Goal: Task Accomplishment & Management: Use online tool/utility

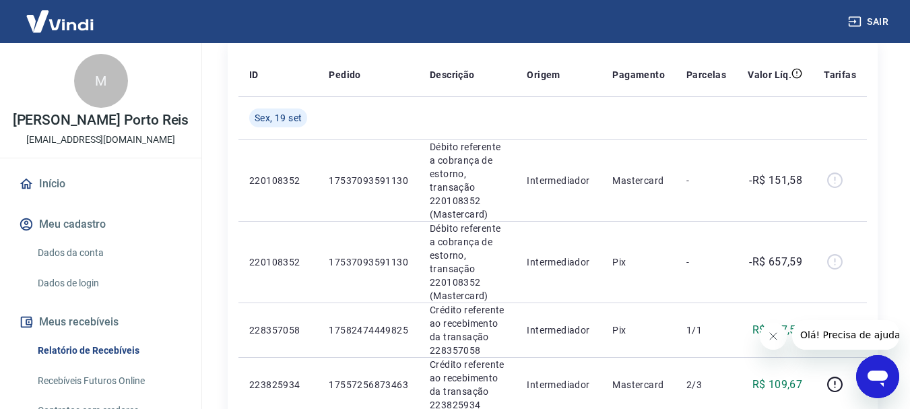
scroll to position [61, 0]
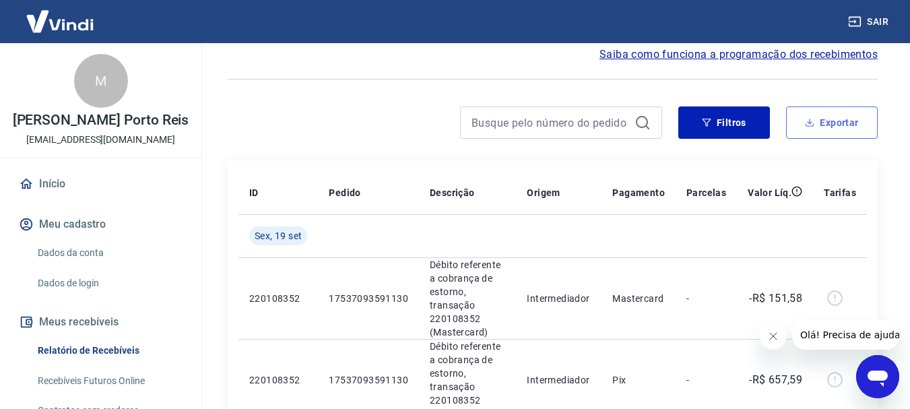
click at [795, 129] on button "Exportar" at bounding box center [832, 122] width 92 height 32
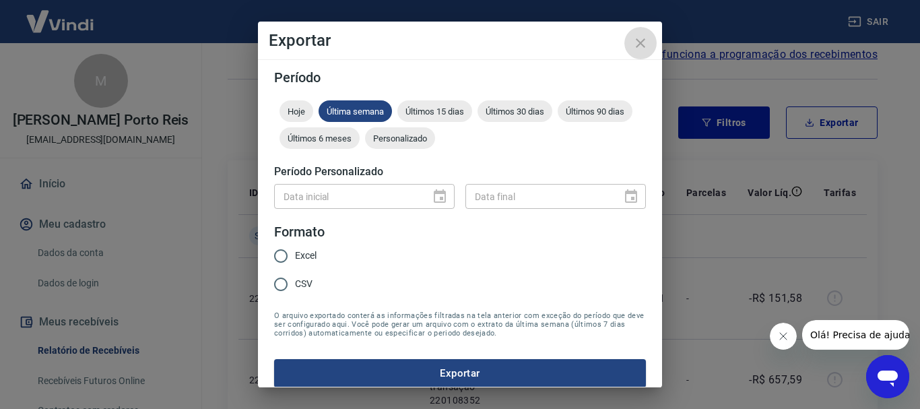
click at [637, 42] on icon "close" at bounding box center [640, 43] width 16 height 16
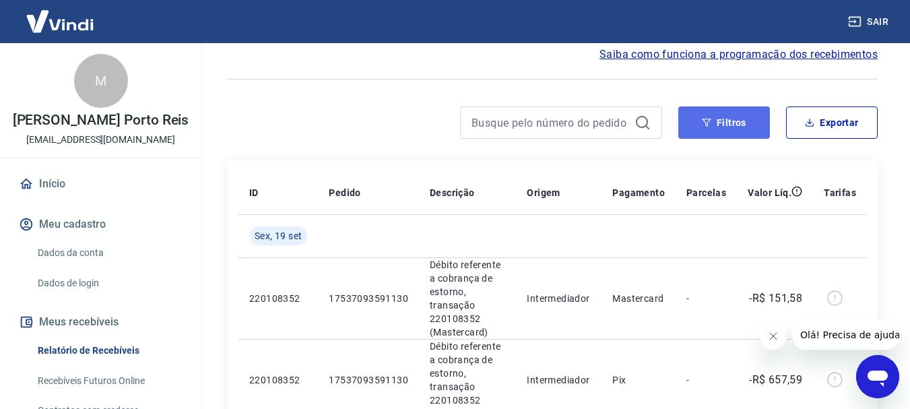
click at [729, 126] on button "Filtros" at bounding box center [724, 122] width 92 height 32
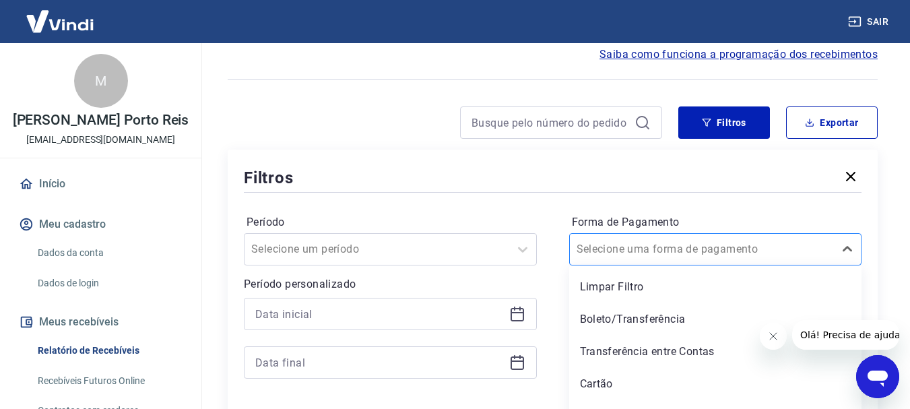
scroll to position [85, 0]
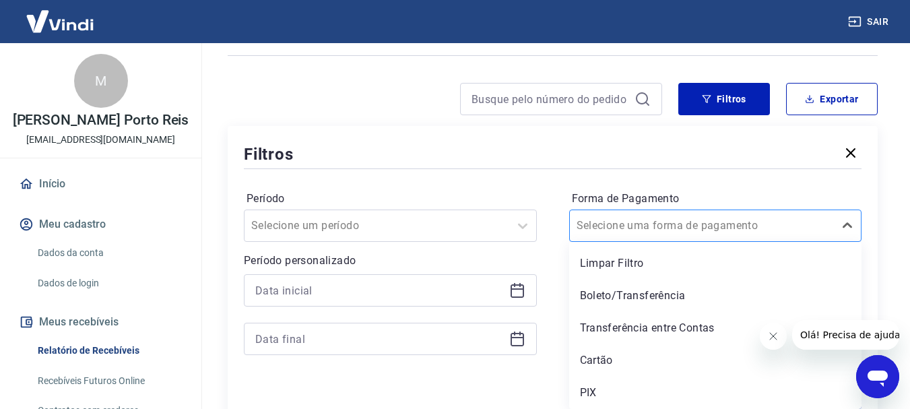
click at [676, 242] on div "option Limpar Filtro focused, 1 of 5. 5 results available. Use Up and Down to c…" at bounding box center [715, 225] width 293 height 32
click at [641, 348] on div "Cartão" at bounding box center [715, 360] width 293 height 27
click at [614, 354] on div "Forma de Pagamento option Cartão focused, 4 of 5. 5 results available. Use Up a…" at bounding box center [715, 279] width 293 height 183
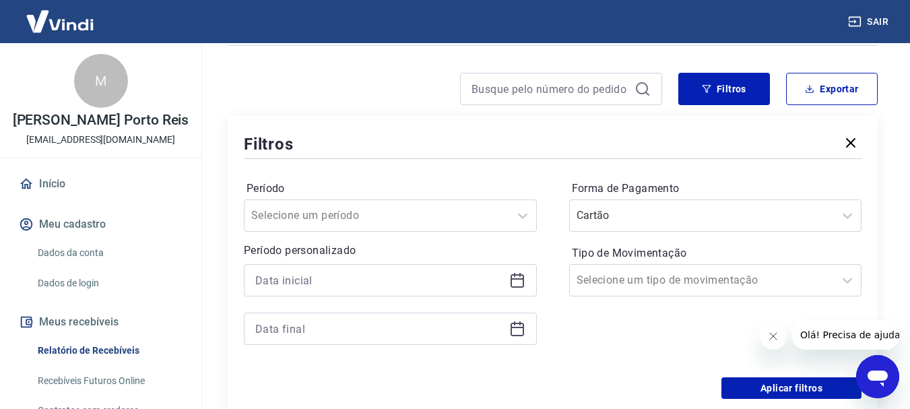
scroll to position [287, 0]
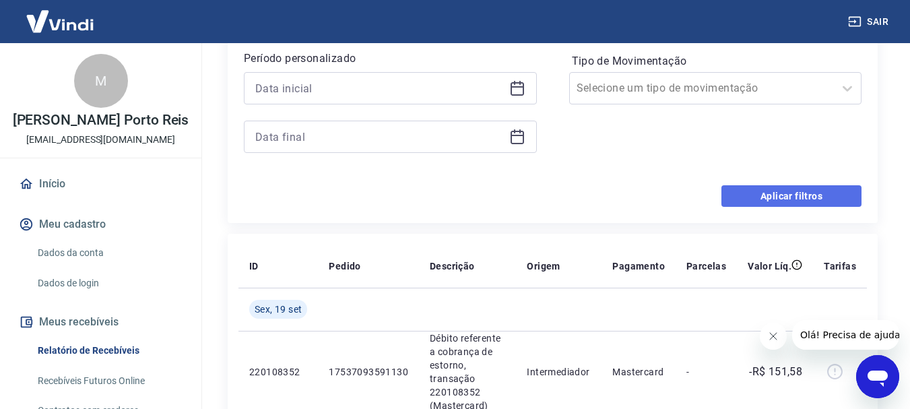
click at [783, 201] on button "Aplicar filtros" at bounding box center [791, 196] width 140 height 22
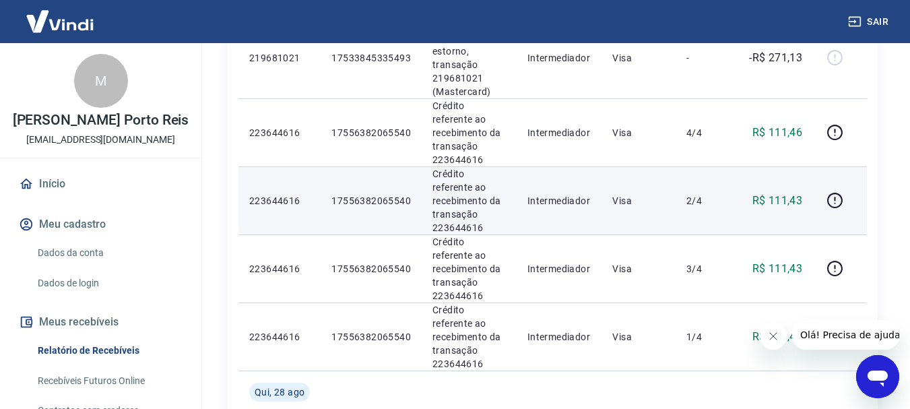
scroll to position [1010, 0]
